Goal: Task Accomplishment & Management: Manage account settings

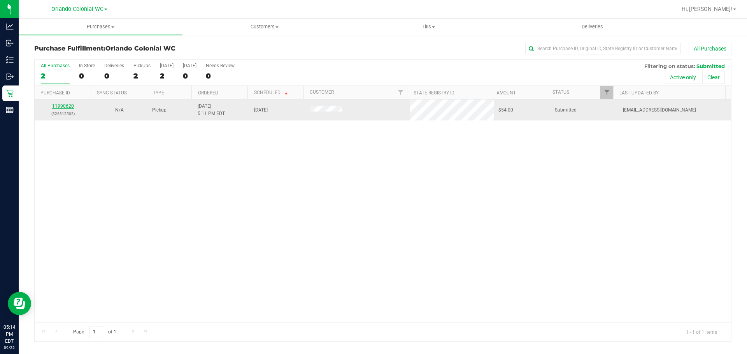
click at [64, 107] on link "11990620" at bounding box center [63, 106] width 22 height 5
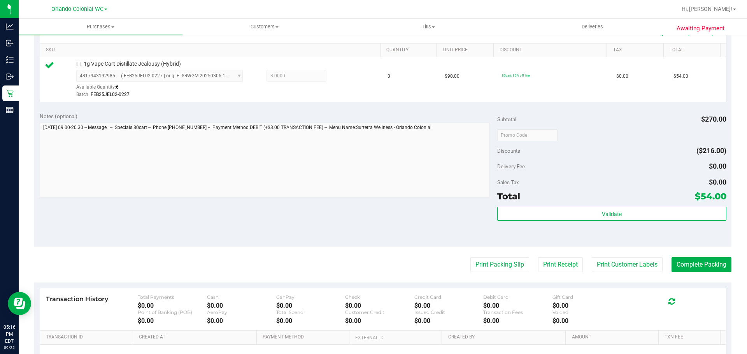
scroll to position [218, 0]
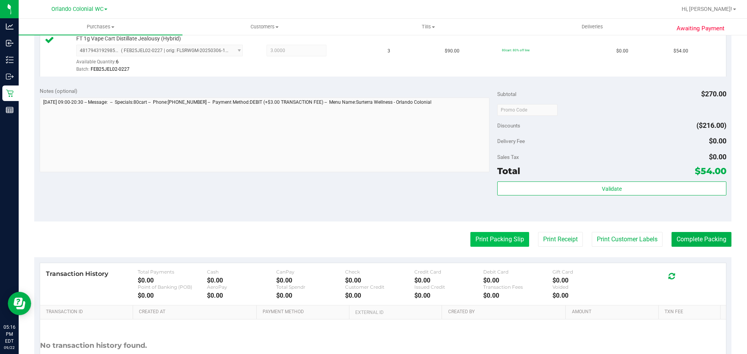
click at [490, 235] on button "Print Packing Slip" at bounding box center [499, 239] width 59 height 15
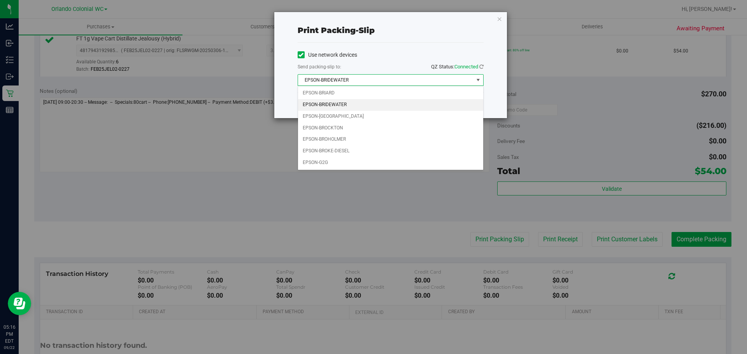
click at [351, 107] on li "EPSON-BRIDEWATER" at bounding box center [390, 105] width 185 height 12
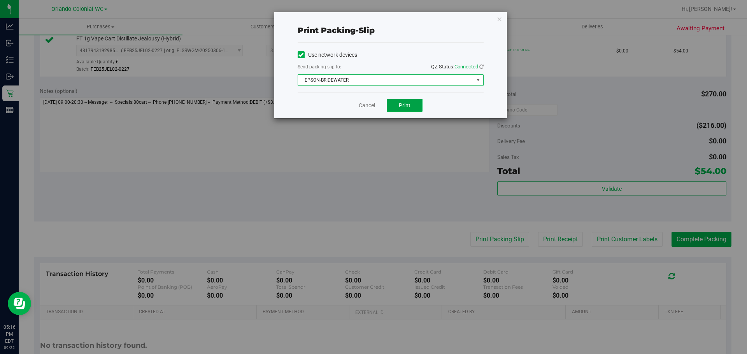
click at [419, 101] on button "Print" at bounding box center [405, 105] width 36 height 13
click at [359, 102] on link "Cancel" at bounding box center [367, 106] width 16 height 8
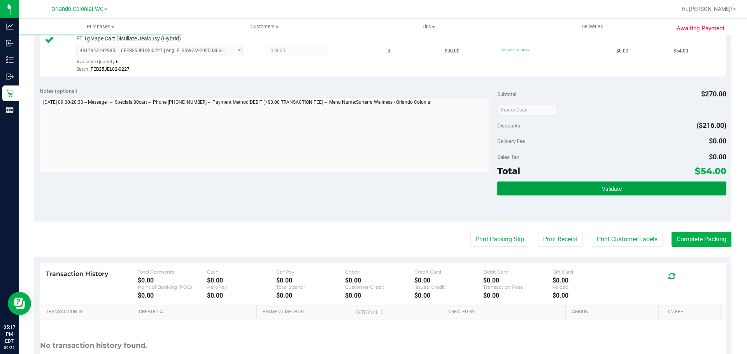
click at [533, 189] on button "Validate" at bounding box center [611, 189] width 229 height 14
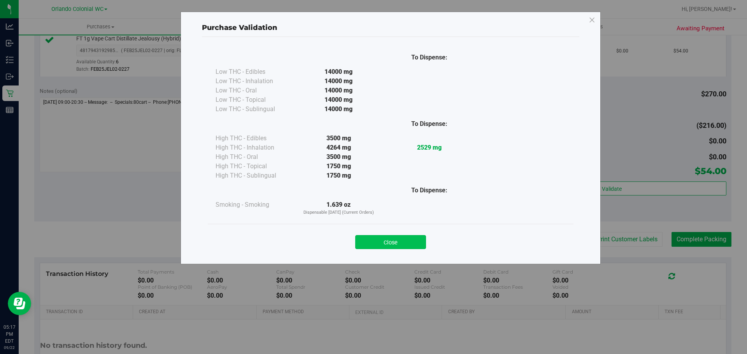
click at [396, 248] on button "Close" at bounding box center [390, 242] width 71 height 14
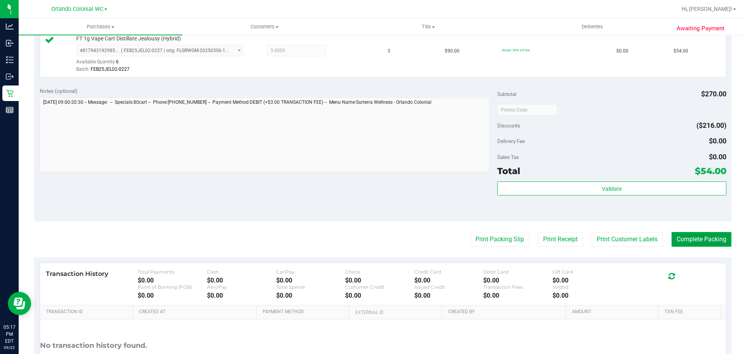
click at [681, 234] on button "Complete Packing" at bounding box center [702, 239] width 60 height 15
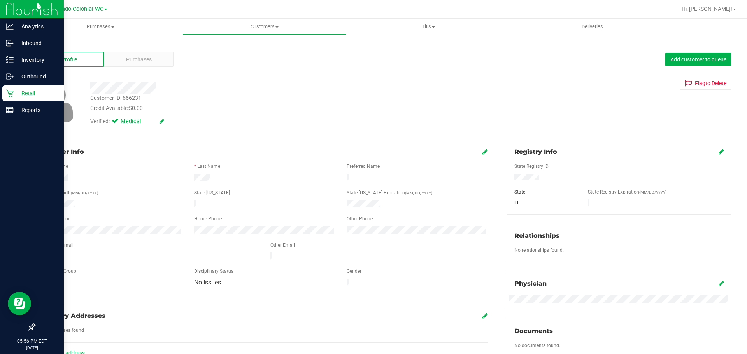
click at [11, 98] on div "Retail" at bounding box center [32, 94] width 61 height 16
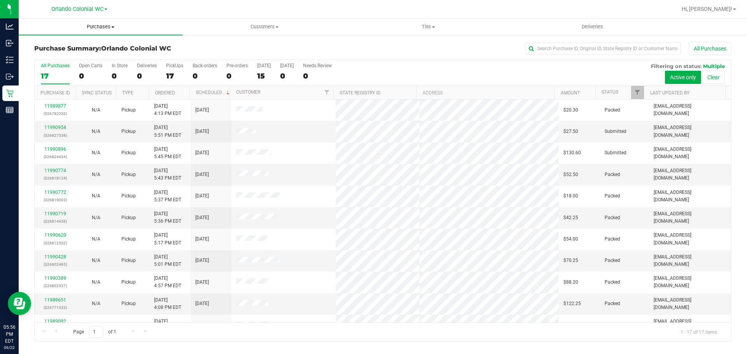
click at [94, 26] on span "Purchases" at bounding box center [101, 26] width 164 height 7
click at [91, 55] on li "Fulfillment" at bounding box center [101, 56] width 164 height 9
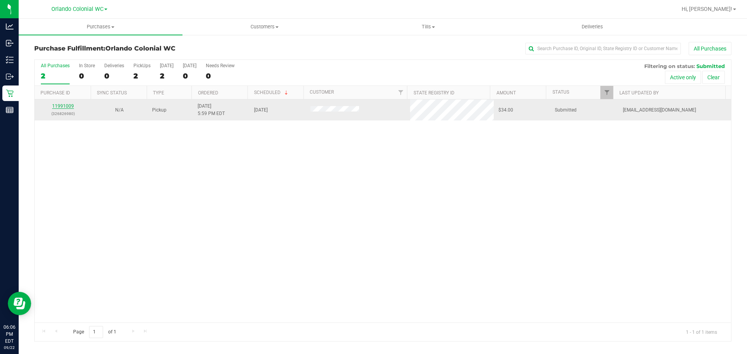
click at [60, 108] on link "11991009" at bounding box center [63, 106] width 22 height 5
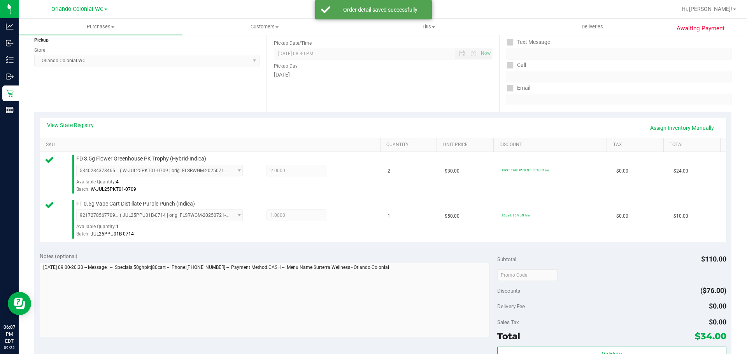
scroll to position [195, 0]
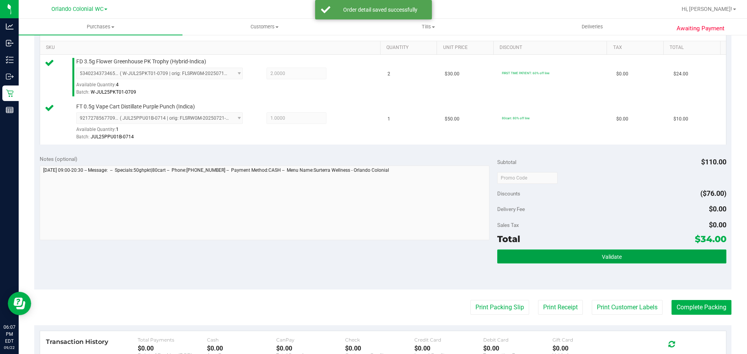
click at [519, 263] on button "Validate" at bounding box center [611, 257] width 229 height 14
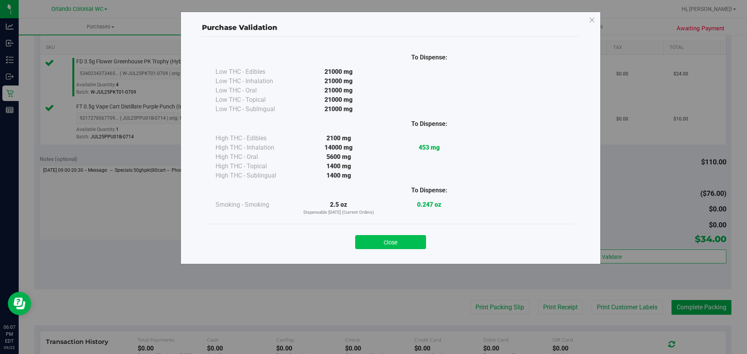
click at [397, 243] on button "Close" at bounding box center [390, 242] width 71 height 14
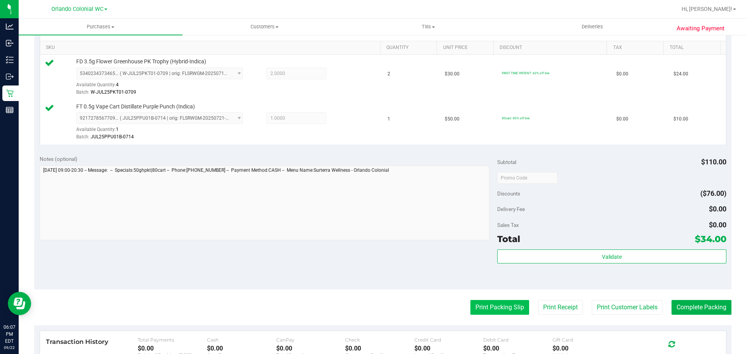
click at [470, 303] on button "Print Packing Slip" at bounding box center [499, 307] width 59 height 15
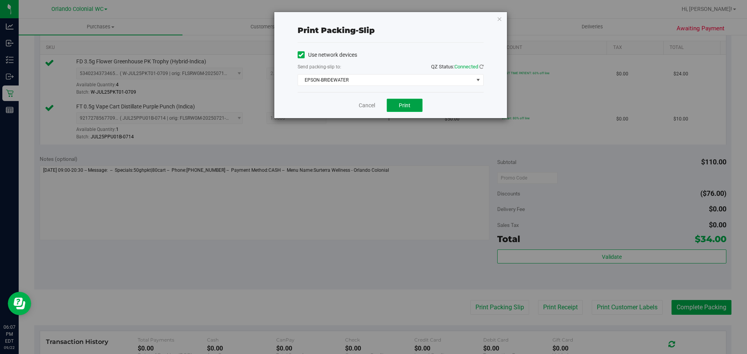
click at [409, 107] on span "Print" at bounding box center [405, 105] width 12 height 6
click at [372, 104] on link "Cancel" at bounding box center [367, 106] width 16 height 8
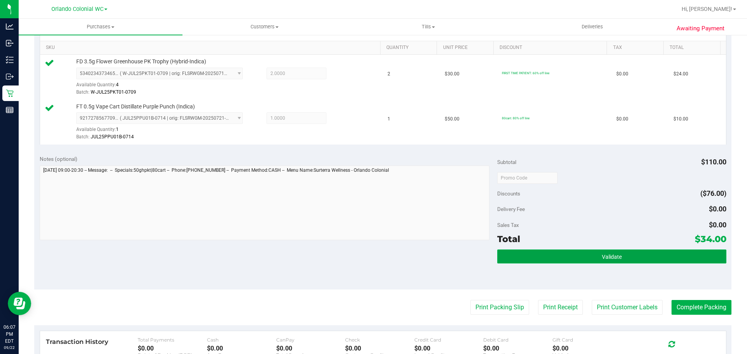
click at [542, 258] on button "Validate" at bounding box center [611, 257] width 229 height 14
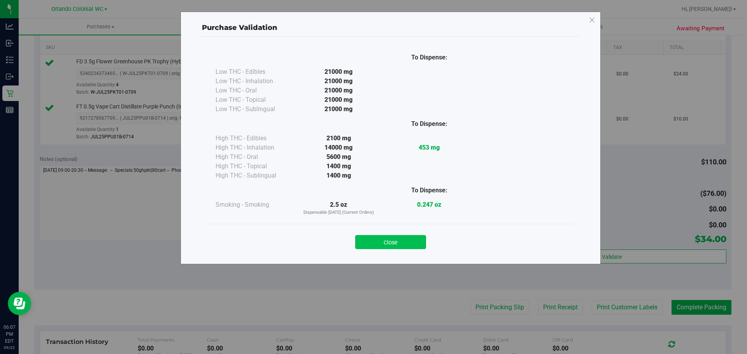
click at [406, 245] on button "Close" at bounding box center [390, 242] width 71 height 14
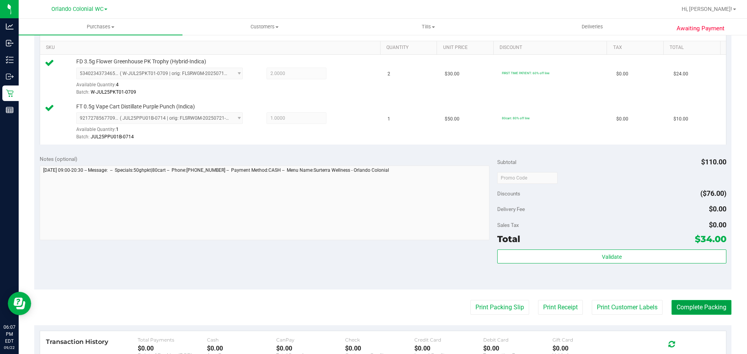
click at [700, 307] on button "Complete Packing" at bounding box center [702, 307] width 60 height 15
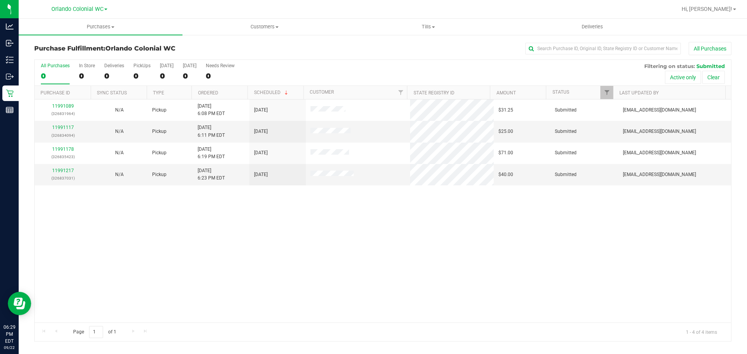
click at [324, 265] on div "11991089 (326831964) N/A Pickup 9/22/2025 6:08 PM EDT 9/22/2025 $31.25 Submitte…" at bounding box center [383, 211] width 696 height 223
click at [65, 127] on link "11991117" at bounding box center [63, 127] width 22 height 5
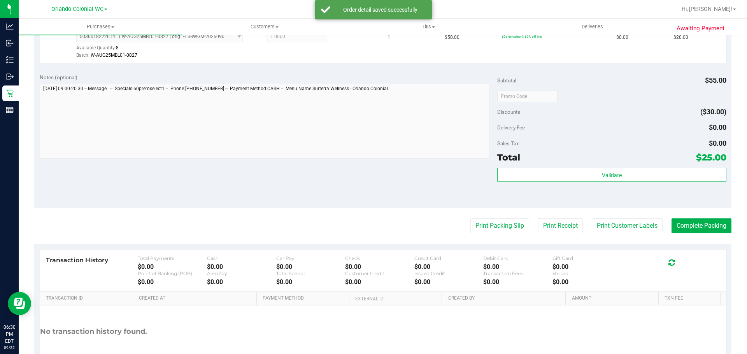
scroll to position [282, 0]
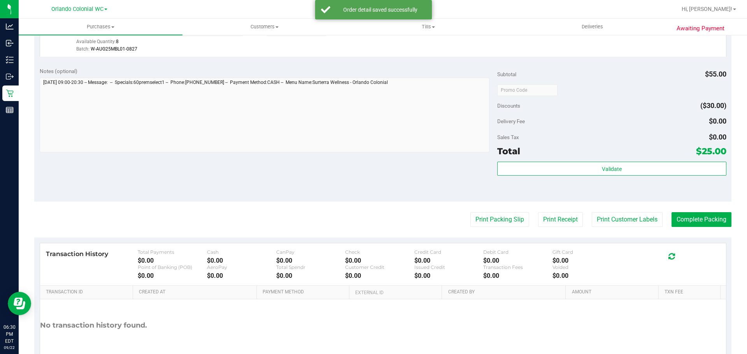
click at [662, 183] on div "Validate" at bounding box center [611, 179] width 229 height 35
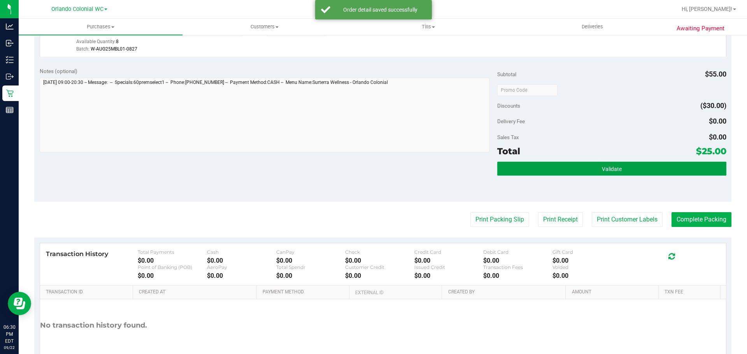
click at [573, 170] on button "Validate" at bounding box center [611, 169] width 229 height 14
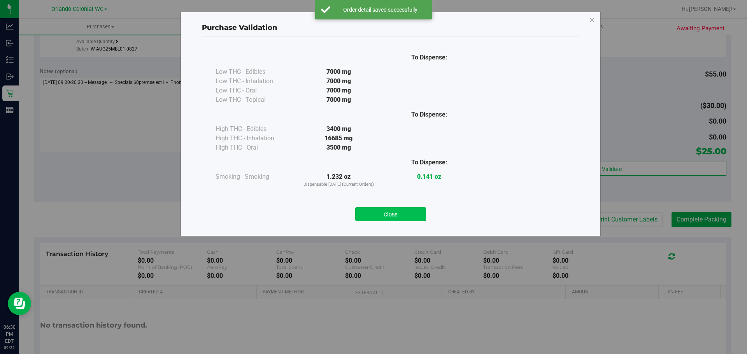
click at [398, 209] on button "Close" at bounding box center [390, 214] width 71 height 14
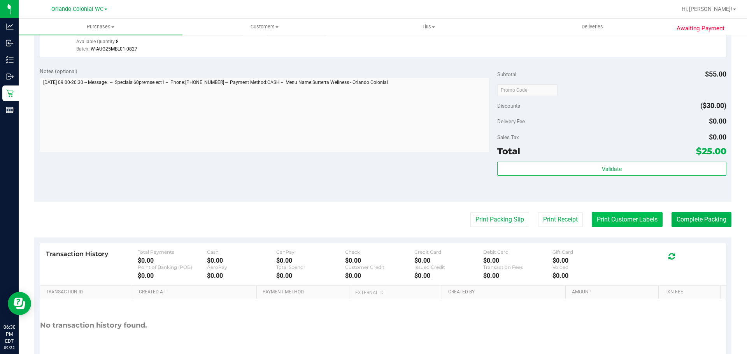
click at [649, 221] on button "Print Customer Labels" at bounding box center [627, 219] width 71 height 15
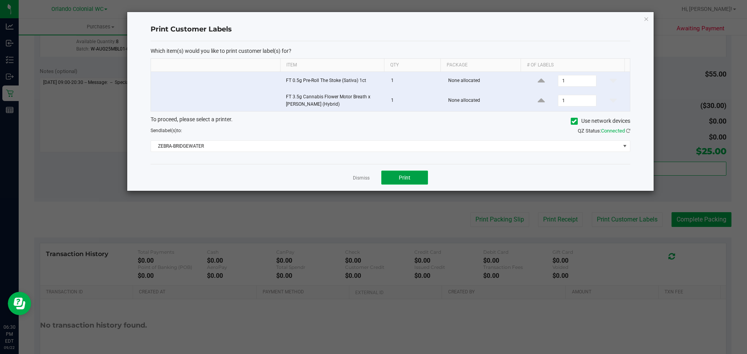
click at [401, 177] on span "Print" at bounding box center [405, 178] width 12 height 6
click at [359, 179] on link "Dismiss" at bounding box center [361, 178] width 17 height 7
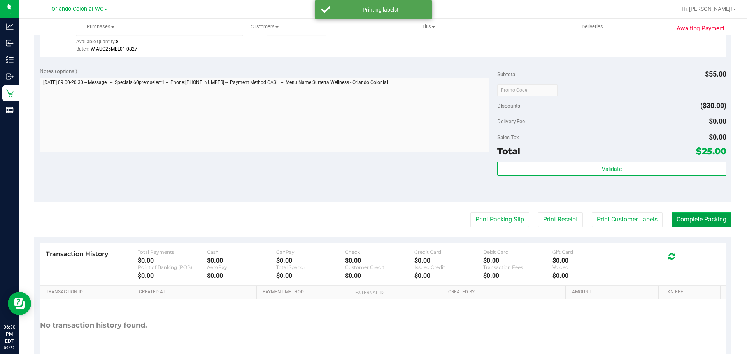
click at [694, 216] on button "Complete Packing" at bounding box center [702, 219] width 60 height 15
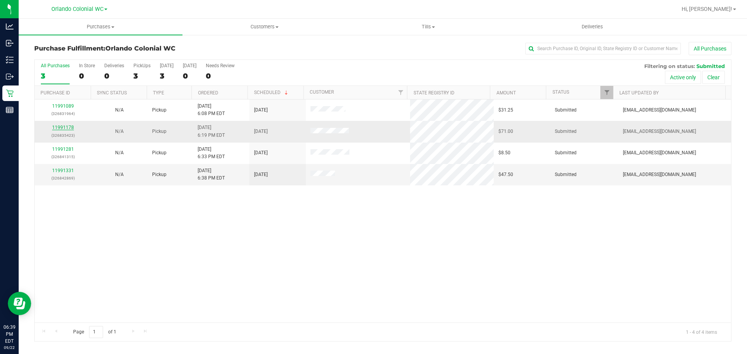
click at [62, 126] on link "11991178" at bounding box center [63, 127] width 22 height 5
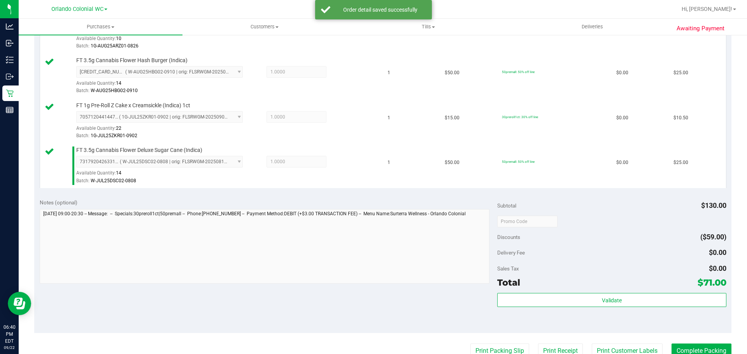
scroll to position [261, 0]
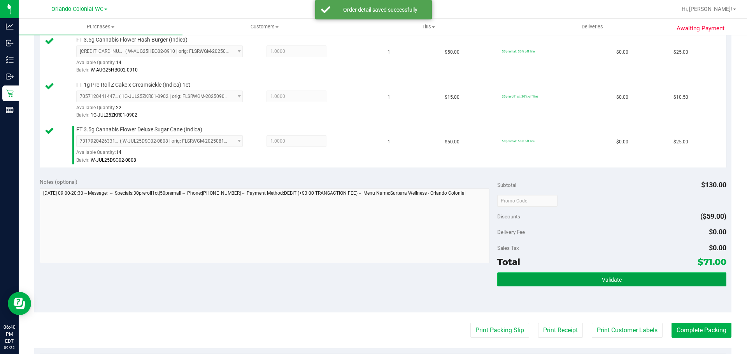
click at [626, 277] on button "Validate" at bounding box center [611, 280] width 229 height 14
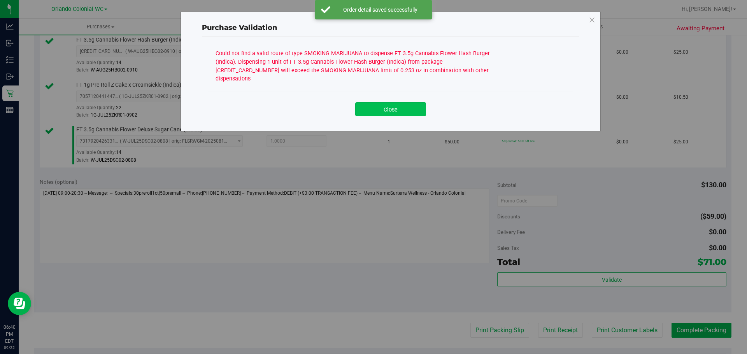
click at [398, 105] on button "Close" at bounding box center [390, 109] width 71 height 14
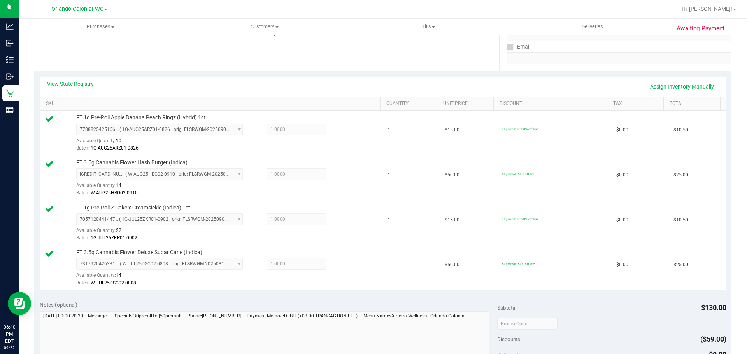
scroll to position [0, 0]
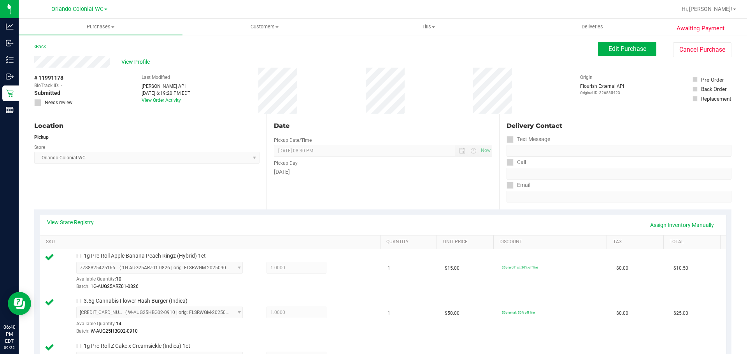
click at [71, 219] on link "View State Registry" at bounding box center [70, 223] width 47 height 8
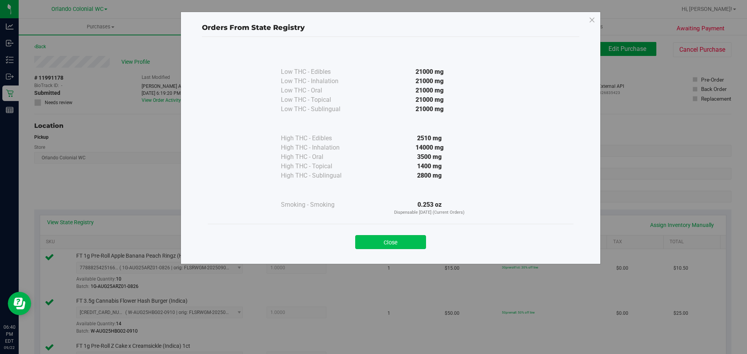
click at [400, 237] on button "Close" at bounding box center [390, 242] width 71 height 14
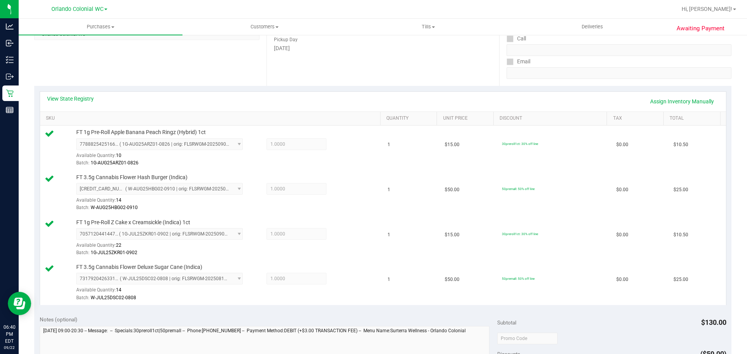
scroll to position [126, 0]
click at [693, 99] on link "Assign Inventory Manually" at bounding box center [682, 99] width 74 height 13
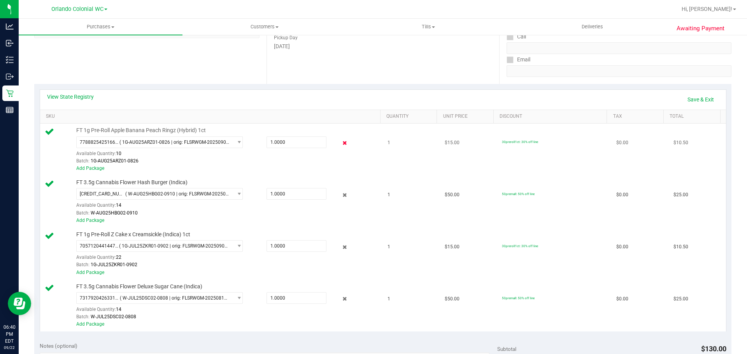
click at [341, 143] on icon at bounding box center [345, 143] width 8 height 9
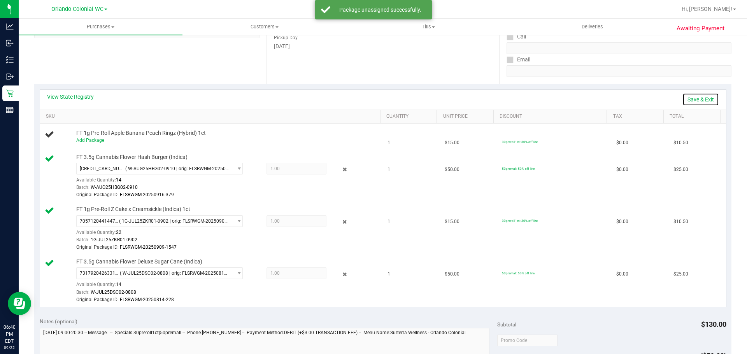
click at [707, 98] on link "Save & Exit" at bounding box center [700, 99] width 37 height 13
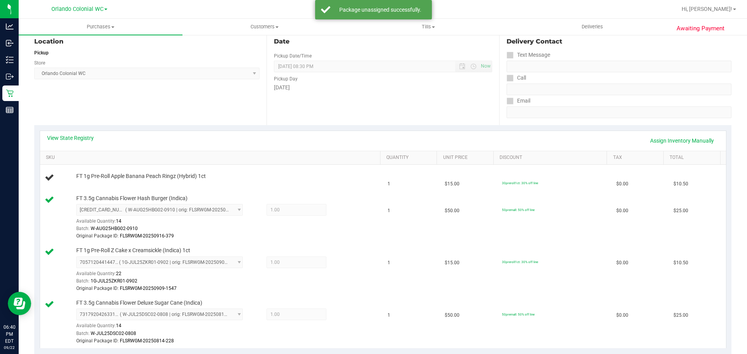
scroll to position [0, 0]
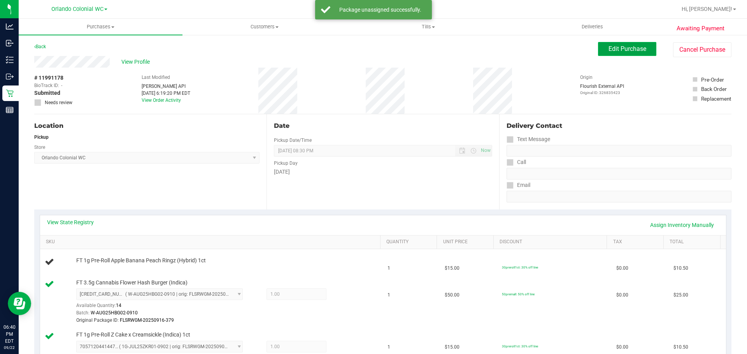
click at [640, 49] on span "Edit Purchase" at bounding box center [628, 48] width 38 height 7
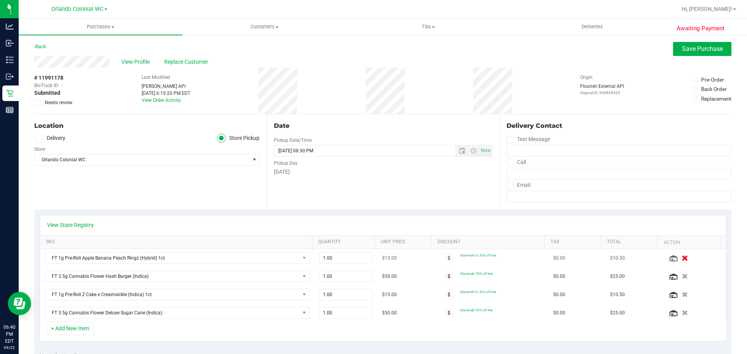
click at [678, 258] on button "button" at bounding box center [684, 258] width 13 height 8
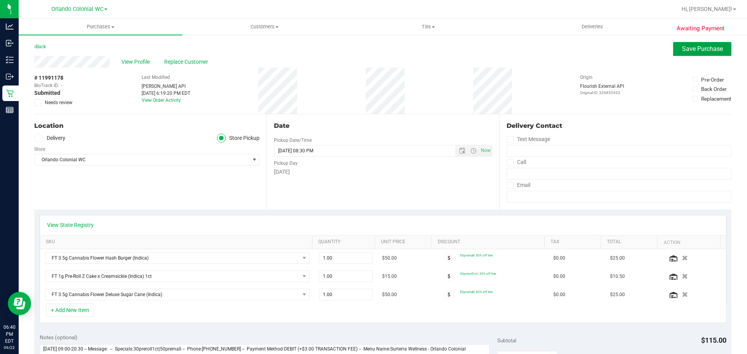
click at [700, 47] on span "Save Purchase" at bounding box center [702, 48] width 41 height 7
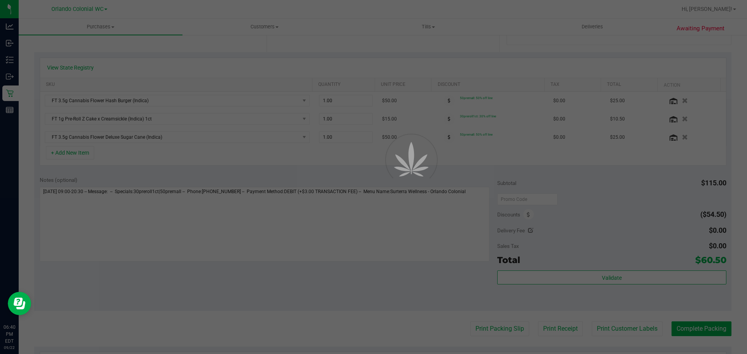
scroll to position [159, 0]
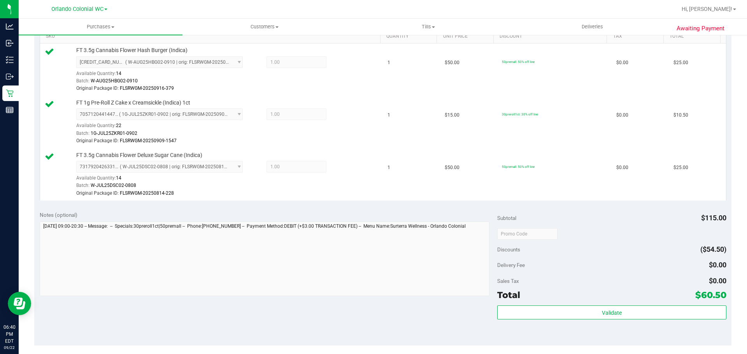
scroll to position [209, 0]
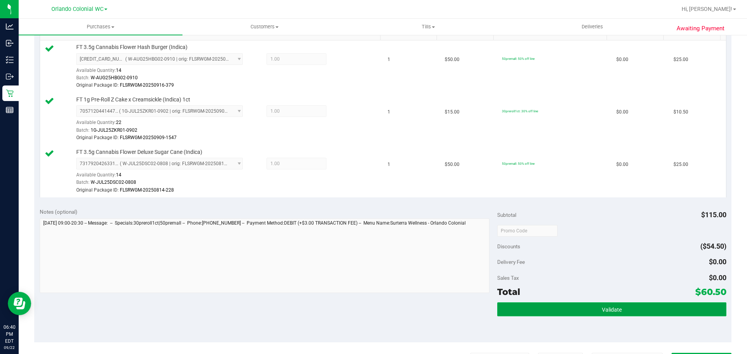
click at [657, 315] on button "Validate" at bounding box center [611, 310] width 229 height 14
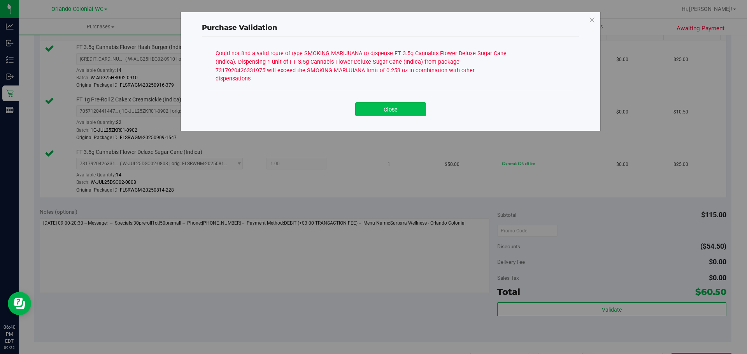
click at [409, 102] on button "Close" at bounding box center [390, 109] width 71 height 14
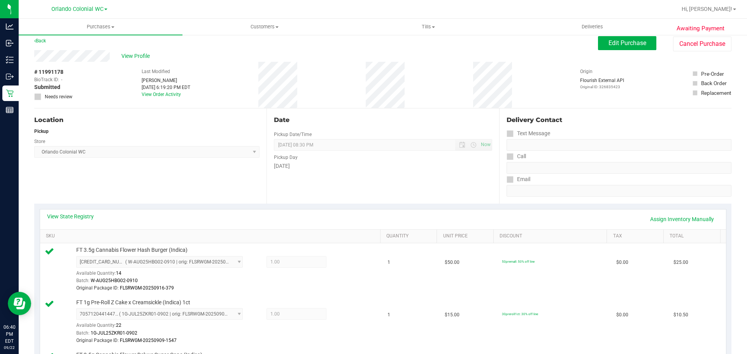
scroll to position [0, 0]
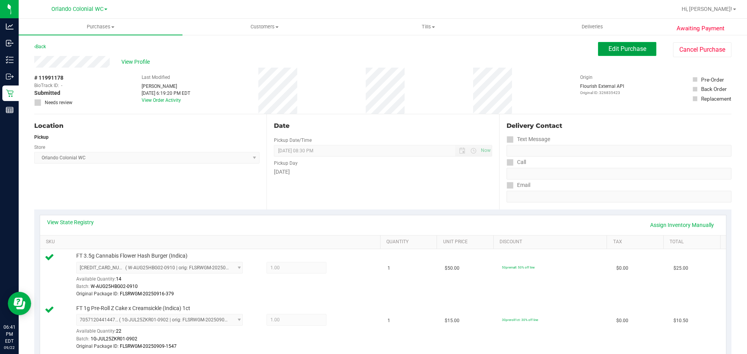
click at [626, 51] on span "Edit Purchase" at bounding box center [628, 48] width 38 height 7
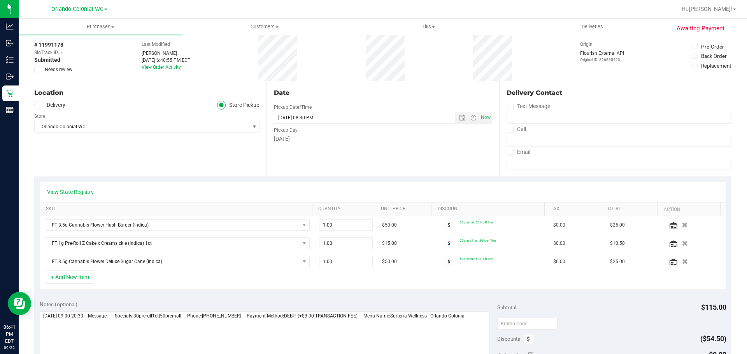
scroll to position [55, 0]
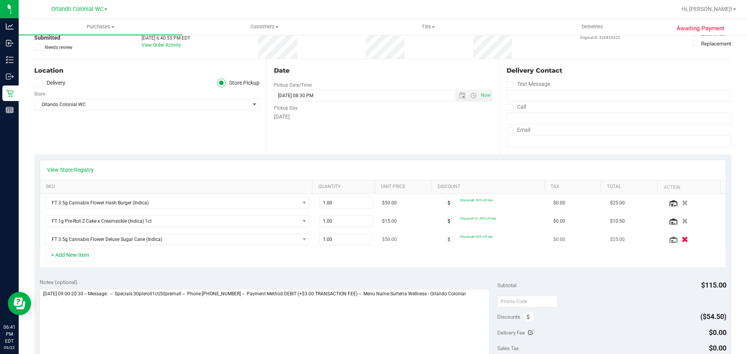
click at [682, 240] on icon "button" at bounding box center [685, 240] width 7 height 6
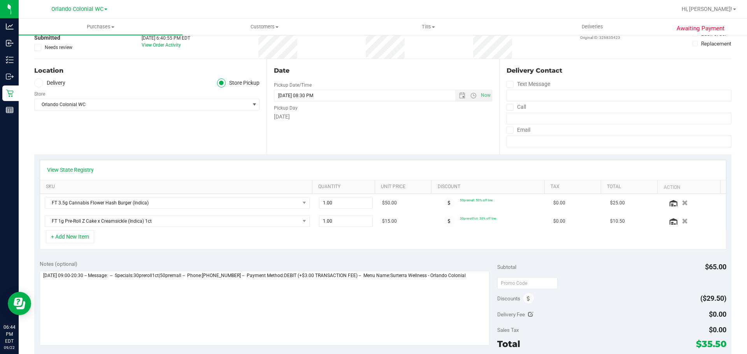
scroll to position [0, 0]
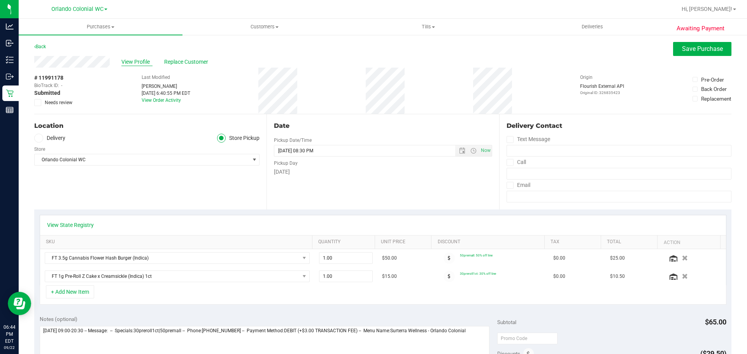
click at [142, 64] on span "View Profile" at bounding box center [136, 62] width 31 height 8
click at [682, 278] on icon "button" at bounding box center [685, 277] width 7 height 6
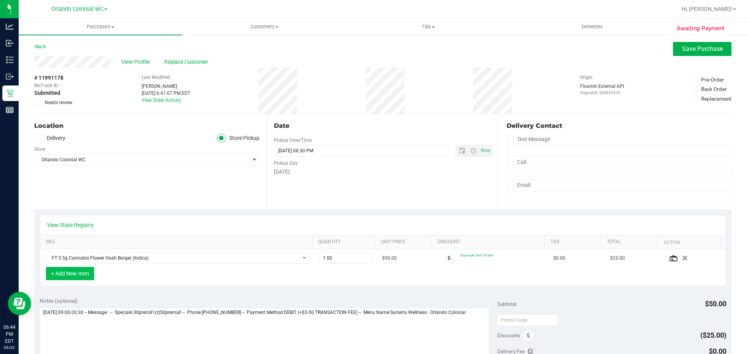
click at [79, 274] on button "+ Add New Item" at bounding box center [70, 273] width 48 height 13
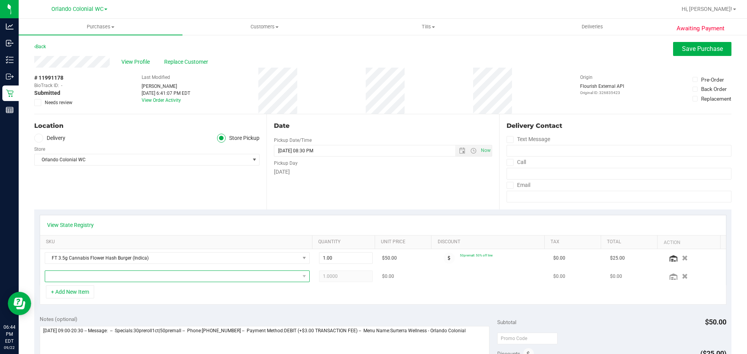
click at [111, 277] on span "NO DATA FOUND" at bounding box center [172, 276] width 254 height 11
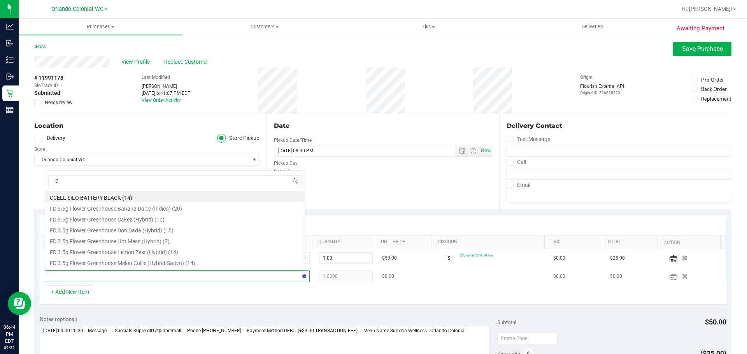
type input "DE"
click at [167, 253] on li "FT 3.5g Cannabis Flower Deluxe Sugar Cane (Indica) (15)" at bounding box center [175, 251] width 260 height 11
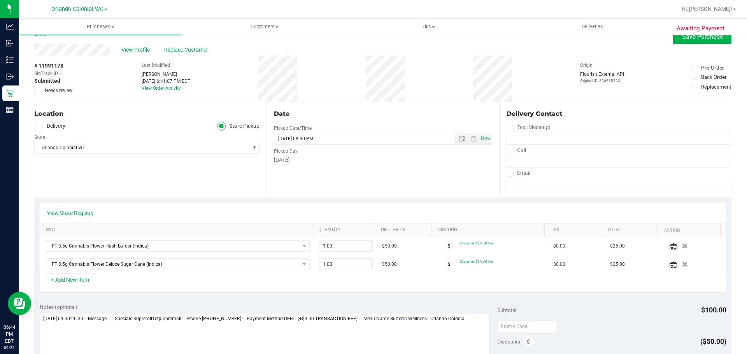
scroll to position [0, 0]
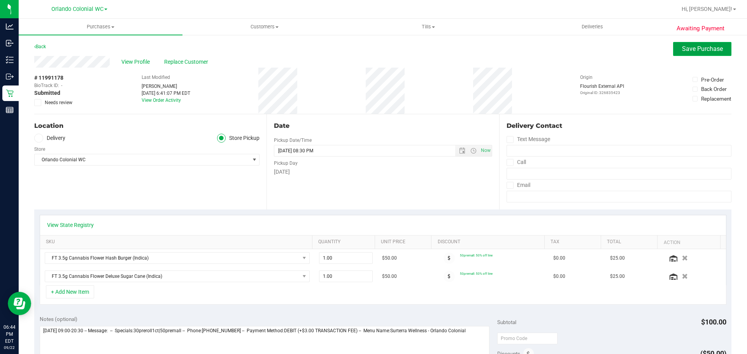
click at [694, 49] on span "Save Purchase" at bounding box center [702, 48] width 41 height 7
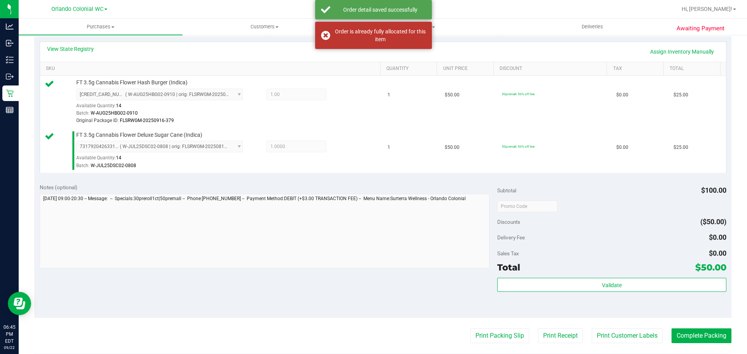
scroll to position [183, 0]
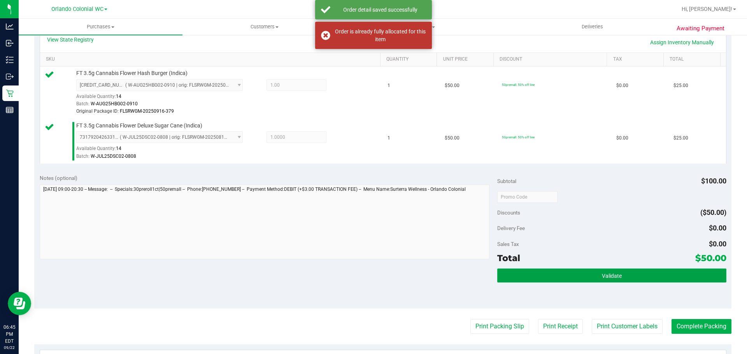
click at [579, 275] on button "Validate" at bounding box center [611, 276] width 229 height 14
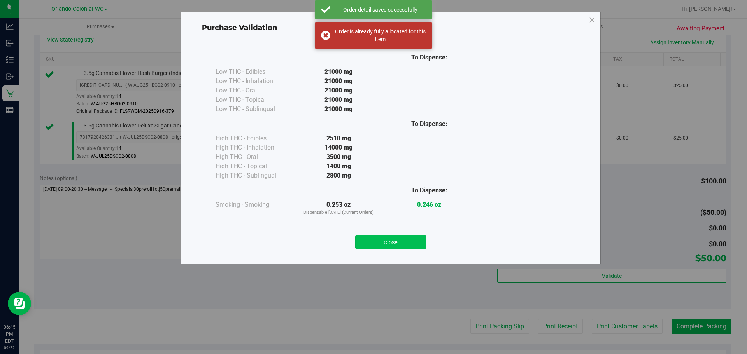
click at [403, 246] on button "Close" at bounding box center [390, 242] width 71 height 14
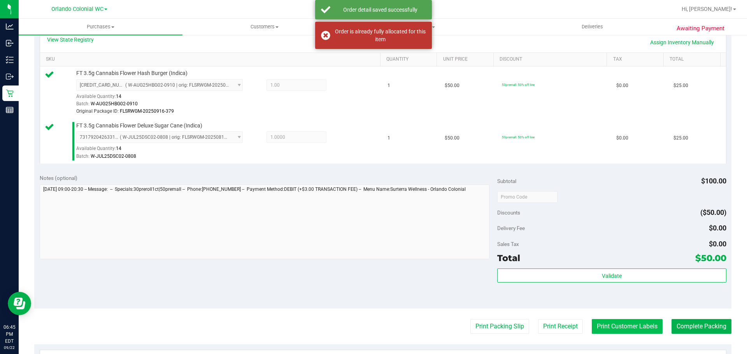
click at [620, 329] on button "Print Customer Labels" at bounding box center [627, 326] width 71 height 15
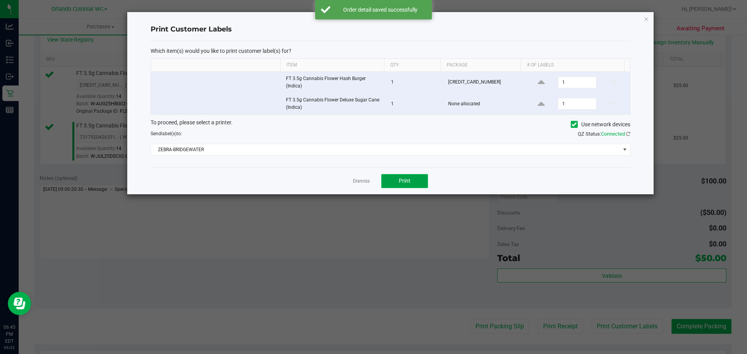
click at [404, 180] on span "Print" at bounding box center [405, 181] width 12 height 6
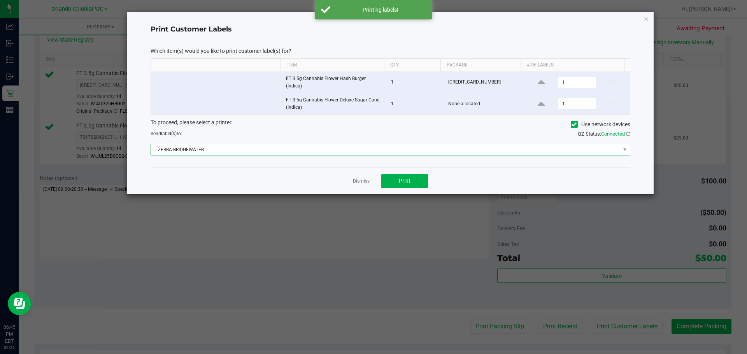
click at [347, 144] on span "ZEBRA-BRIDGEWATER" at bounding box center [391, 150] width 480 height 12
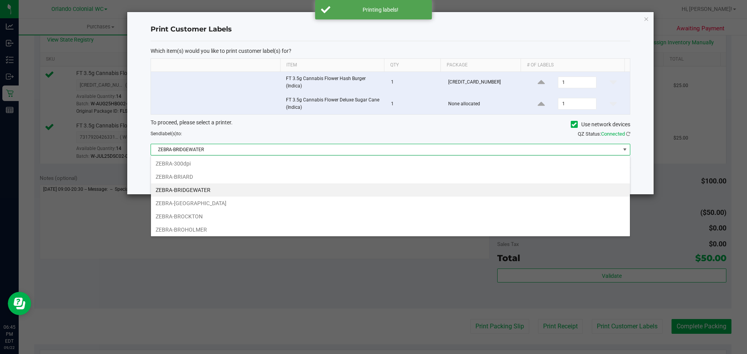
scroll to position [12, 479]
click at [203, 191] on li "ZEBRA-BRIDGEWATER" at bounding box center [390, 190] width 479 height 13
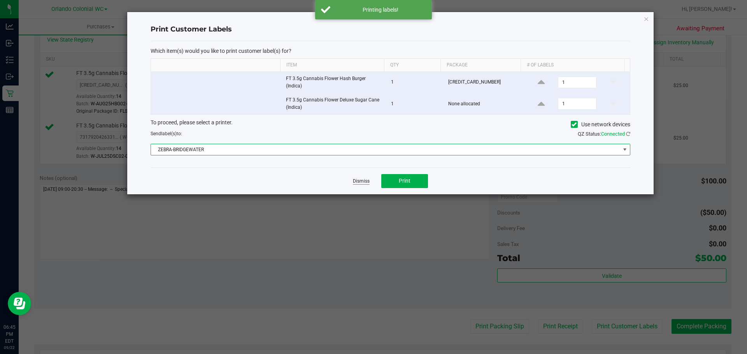
click at [356, 181] on link "Dismiss" at bounding box center [361, 181] width 17 height 7
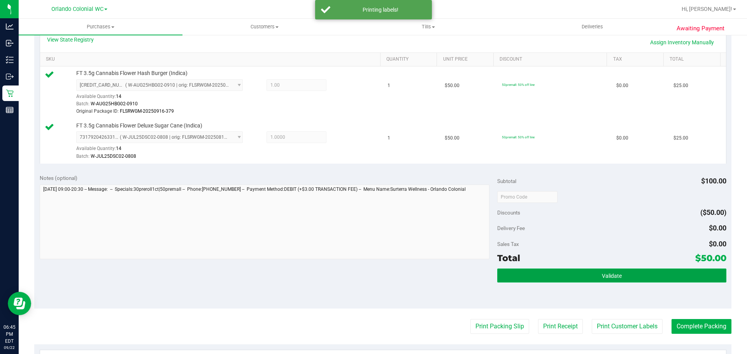
click at [547, 279] on button "Validate" at bounding box center [611, 276] width 229 height 14
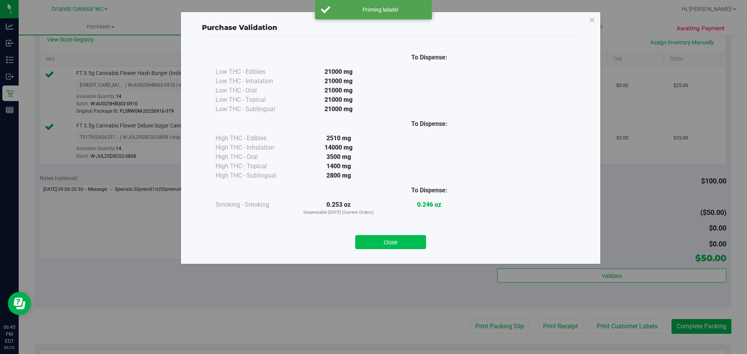
click at [398, 238] on button "Close" at bounding box center [390, 242] width 71 height 14
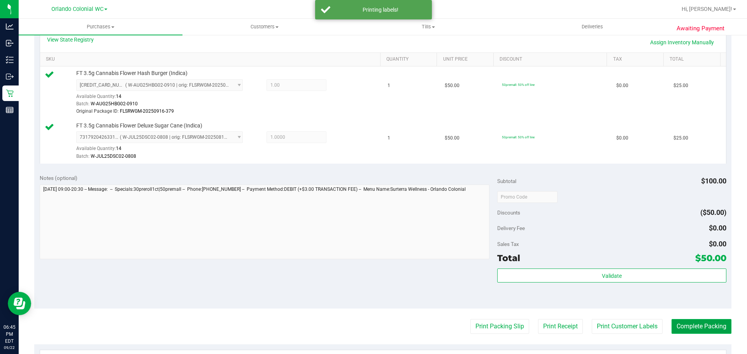
click at [676, 322] on button "Complete Packing" at bounding box center [702, 326] width 60 height 15
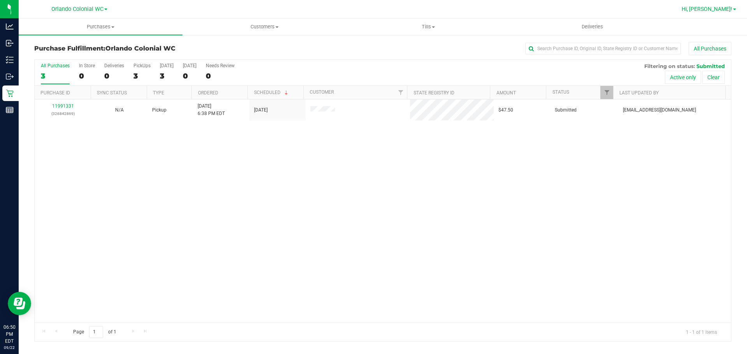
click at [727, 10] on span "Hi, Jorge!" at bounding box center [707, 9] width 51 height 6
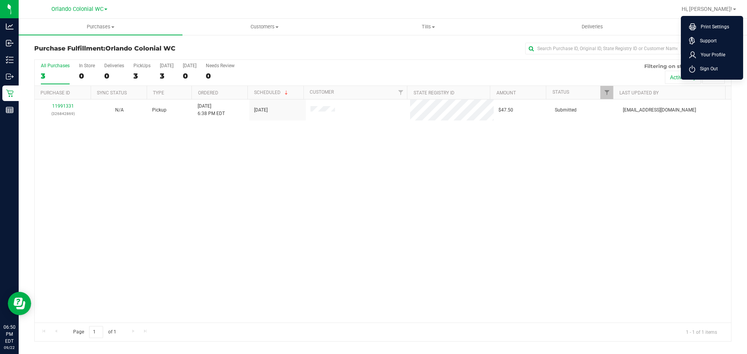
click at [705, 66] on span "Sign Out" at bounding box center [706, 69] width 23 height 8
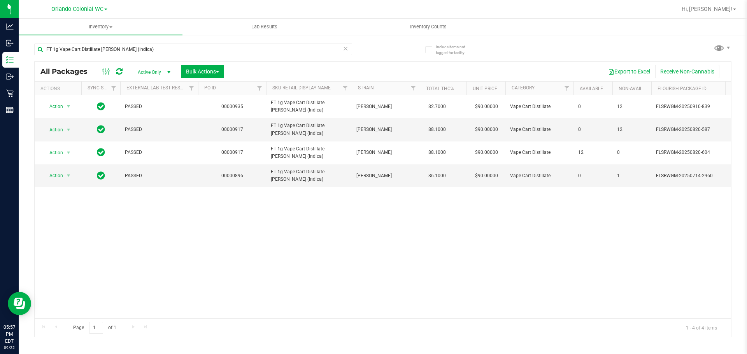
click at [345, 48] on icon at bounding box center [345, 48] width 5 height 9
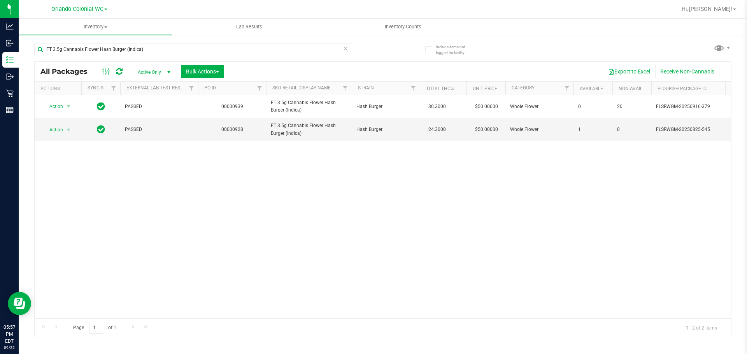
click at [345, 49] on icon at bounding box center [345, 48] width 5 height 9
